Goal: Navigation & Orientation: Go to known website

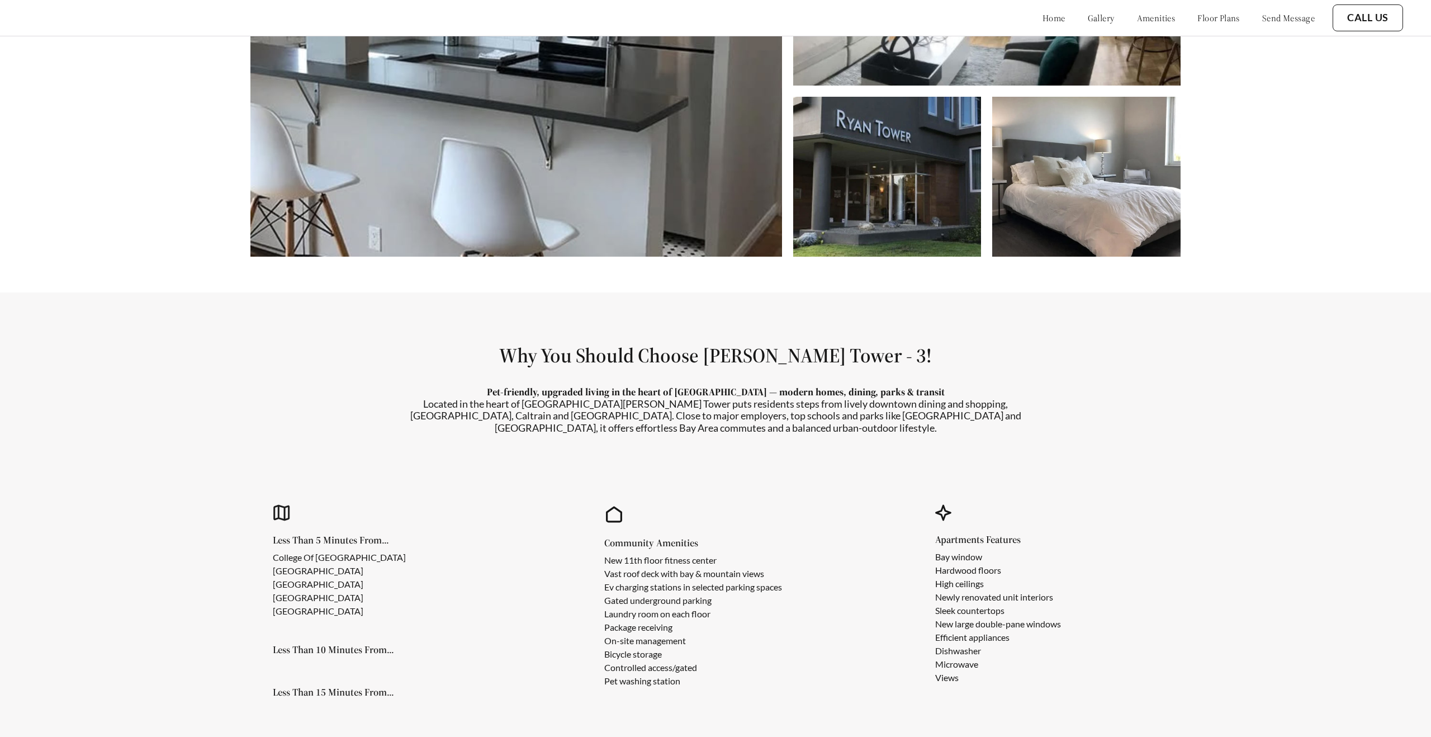
scroll to position [915, 0]
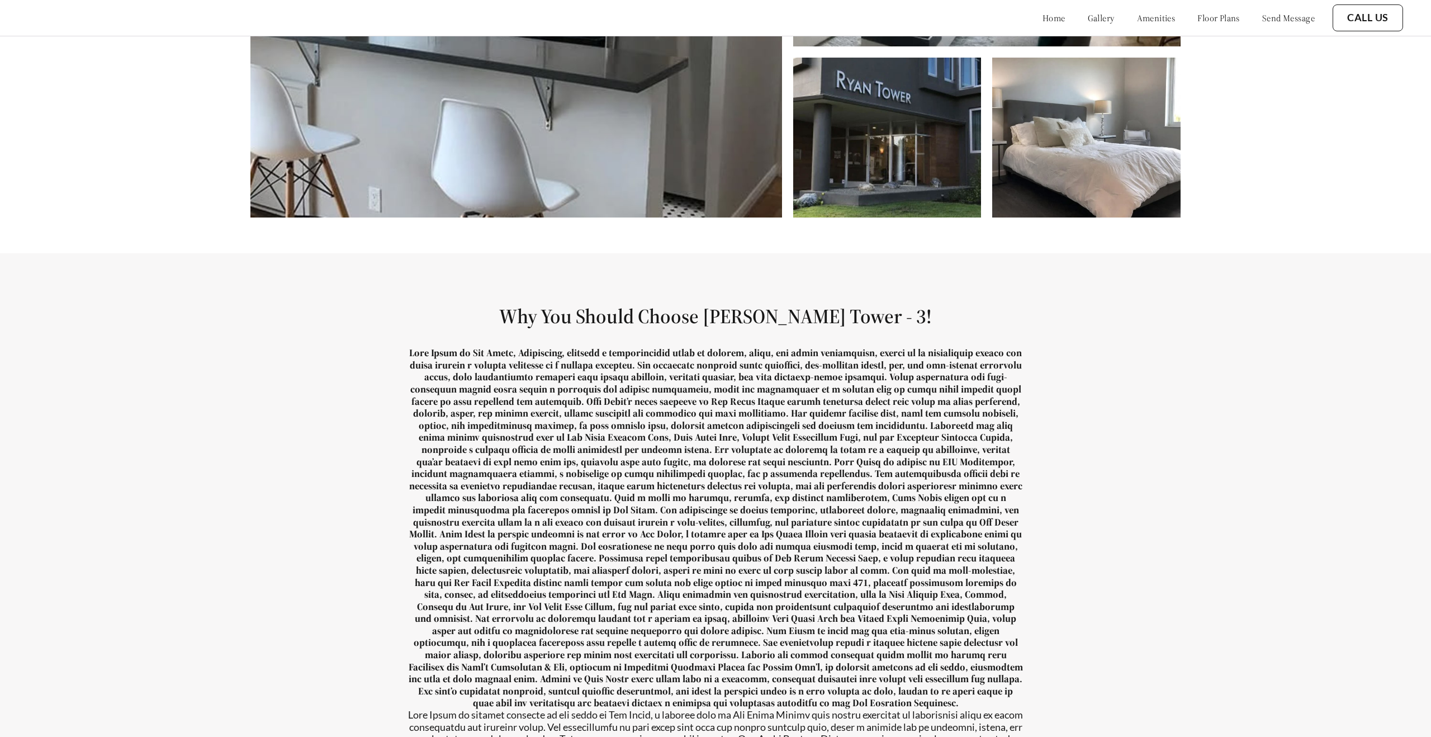
scroll to position [1017, 0]
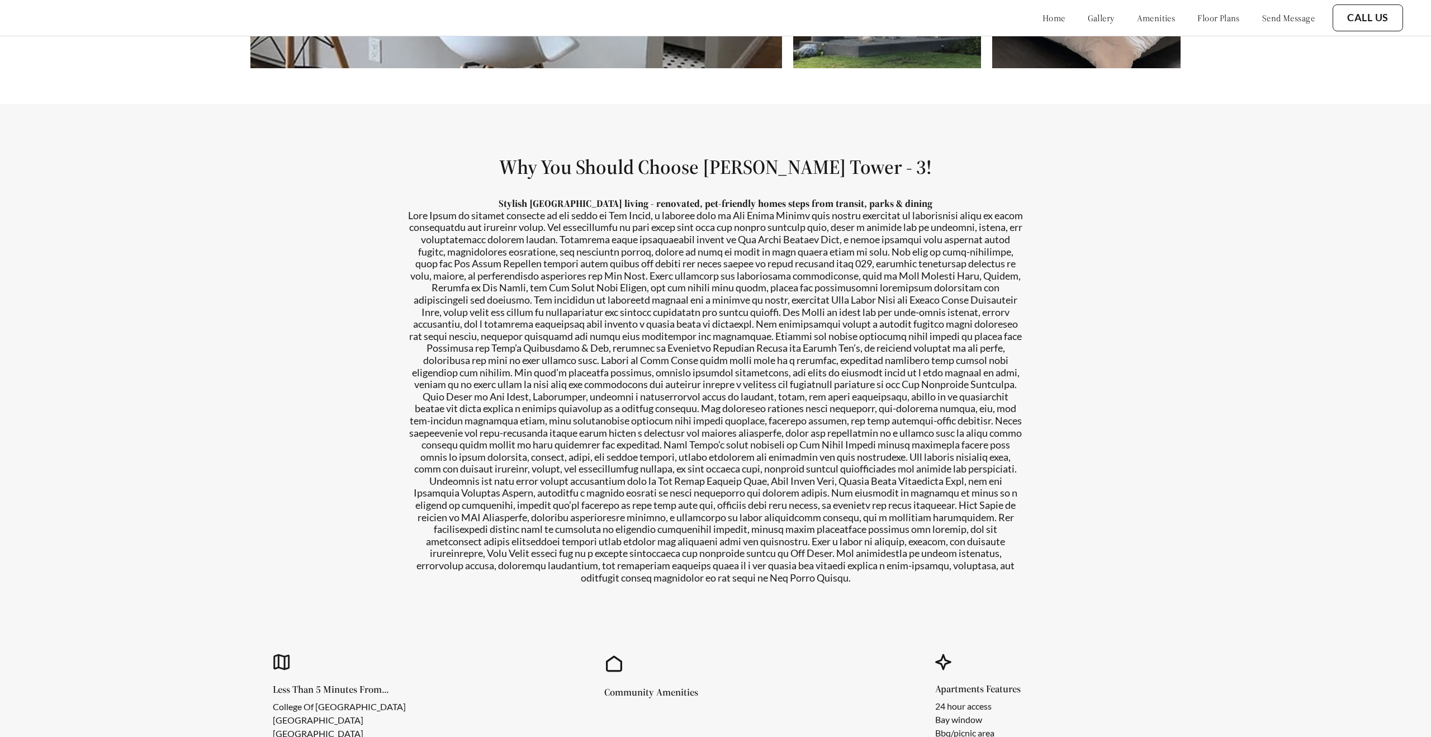
scroll to position [1224, 0]
